Goal: Check status

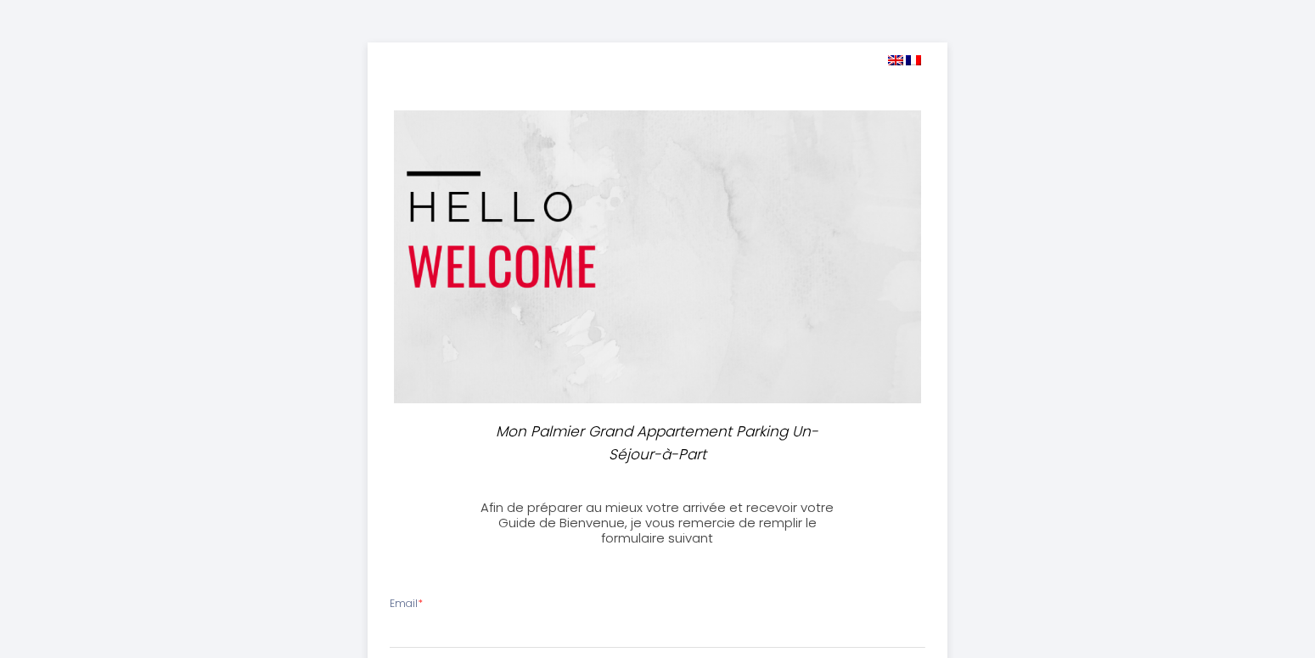
select select
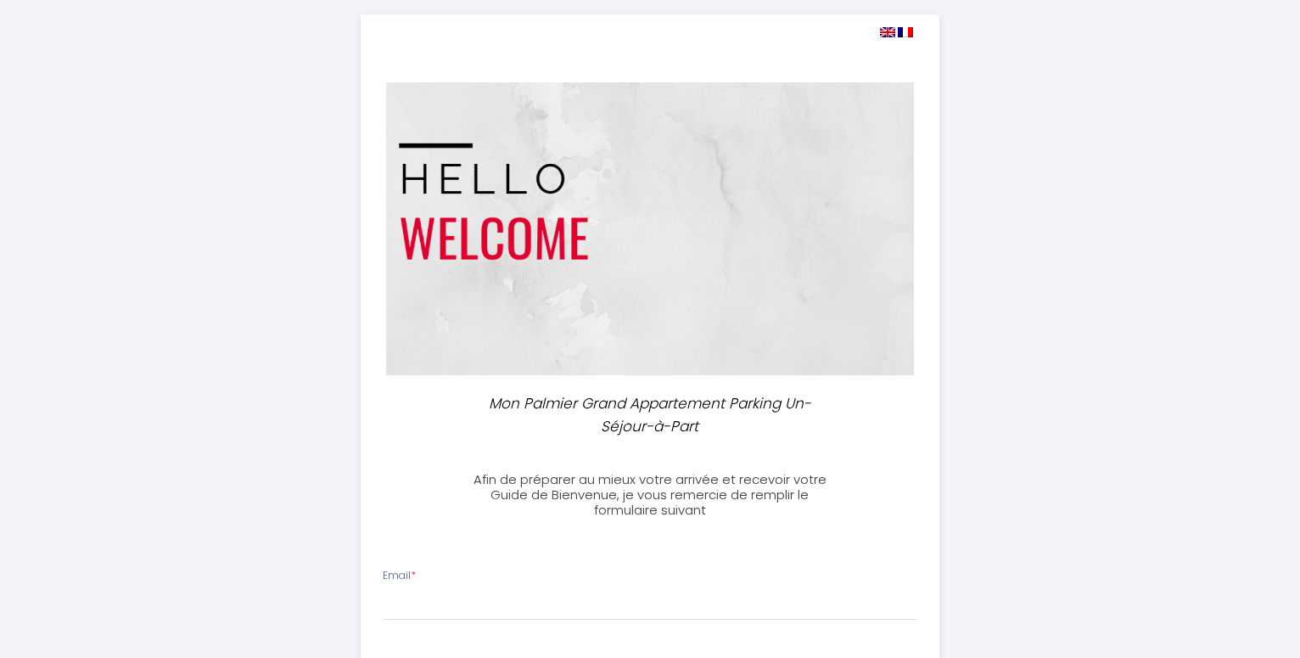
scroll to position [32, 0]
